Goal: Task Accomplishment & Management: Manage account settings

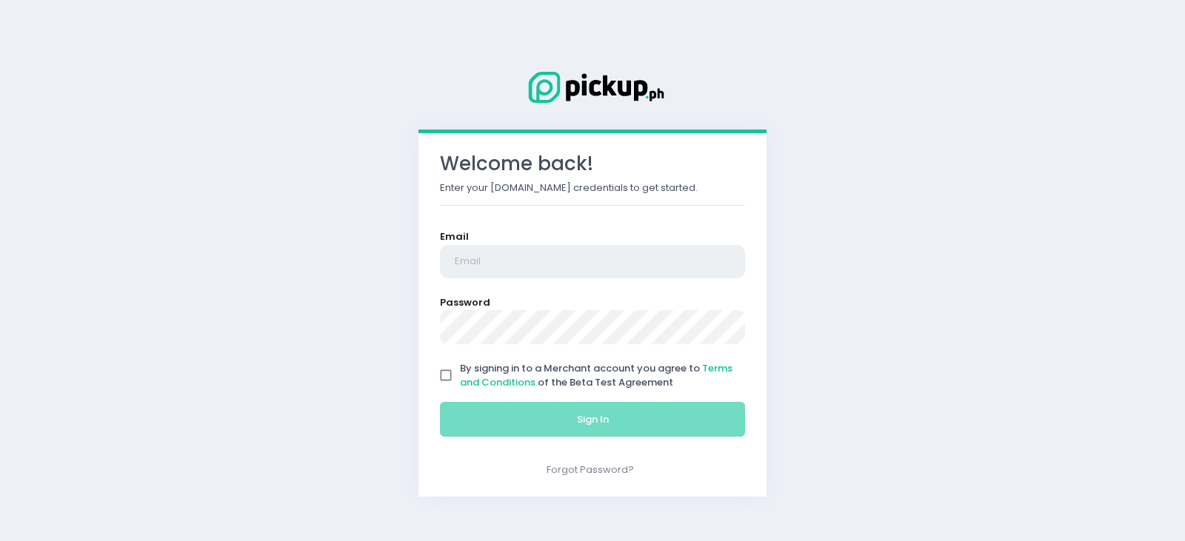
type input "[EMAIL_ADDRESS][DOMAIN_NAME]"
click at [449, 368] on input "By signing in to a Merchant account you agree to Terms and Conditions of the Be…" at bounding box center [446, 375] width 28 height 28
checkbox input "true"
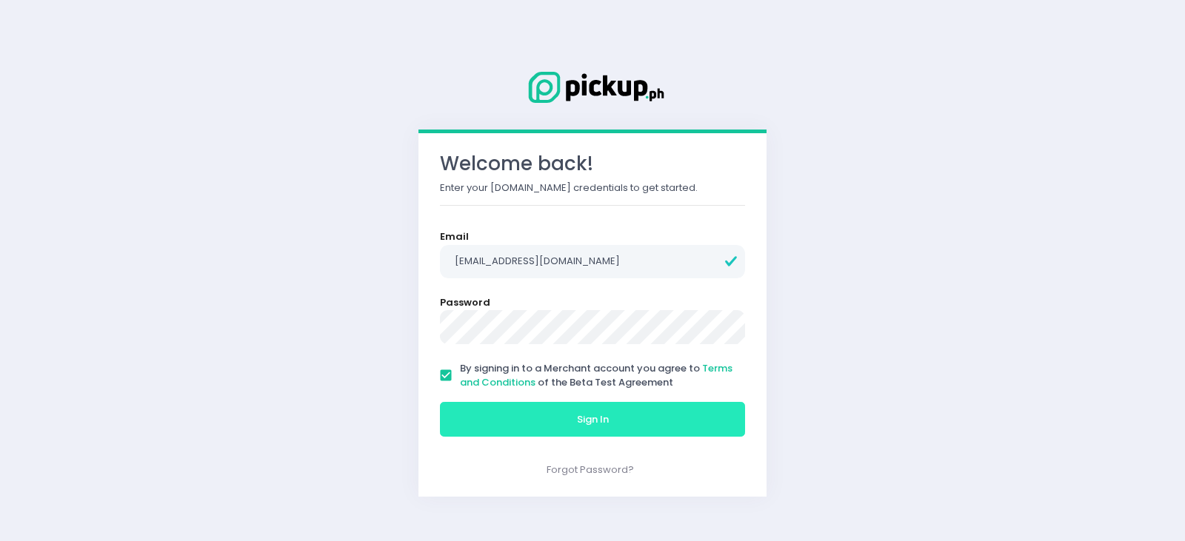
click at [497, 412] on button "Sign In" at bounding box center [592, 420] width 305 height 36
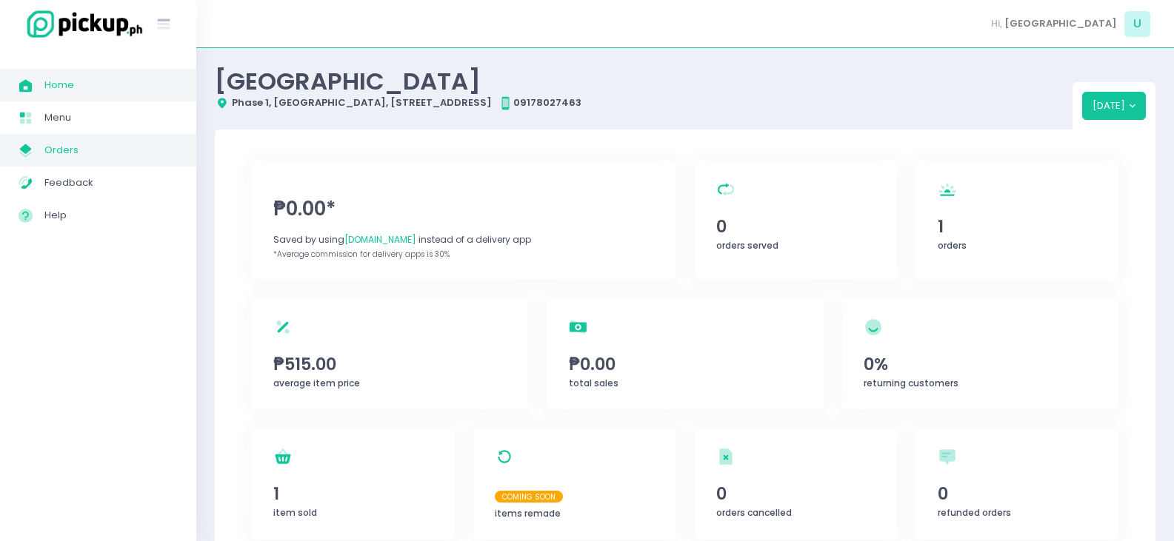
click at [85, 147] on span "Orders" at bounding box center [110, 150] width 133 height 19
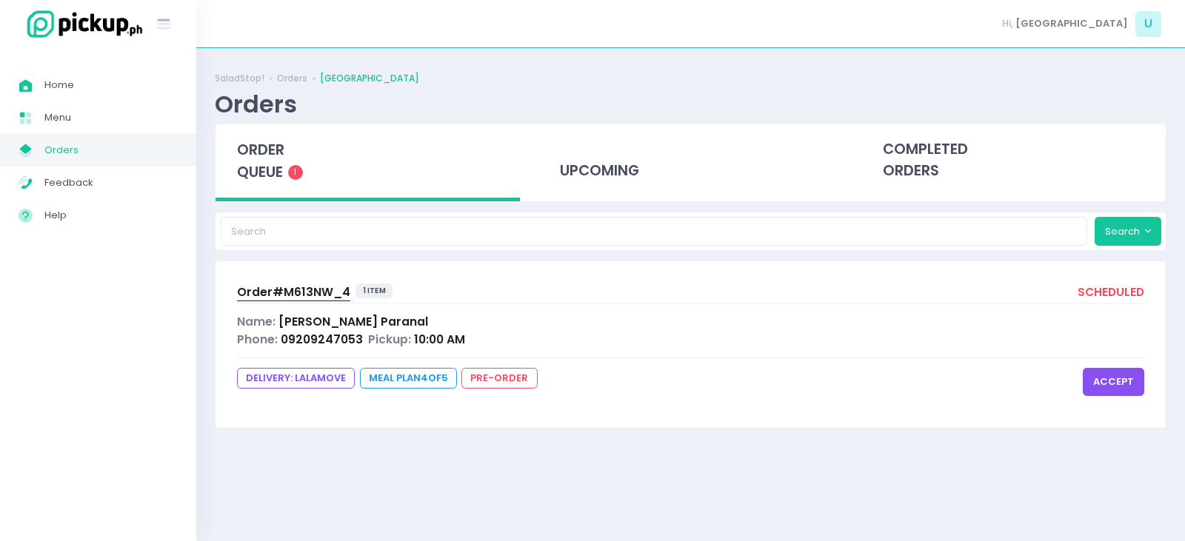
click at [295, 292] on span "Order# M613NW_4" at bounding box center [293, 292] width 113 height 16
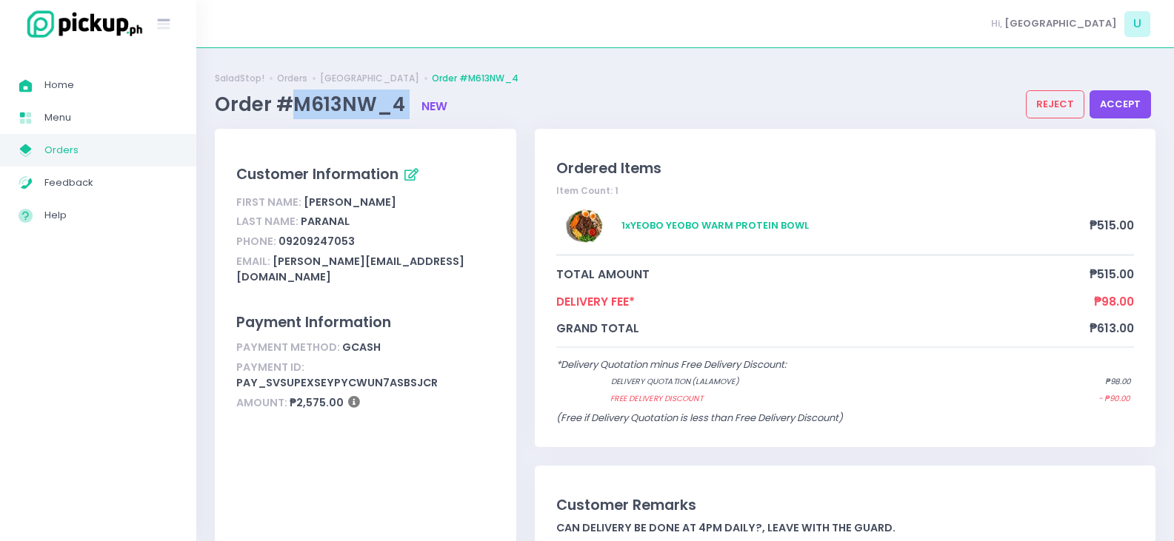
drag, startPoint x: 407, startPoint y: 98, endPoint x: 286, endPoint y: 101, distance: 120.7
click at [286, 101] on span "Order #M613NW_4" at bounding box center [312, 104] width 195 height 27
copy span "M613NW_4"
